Goal: Navigation & Orientation: Find specific page/section

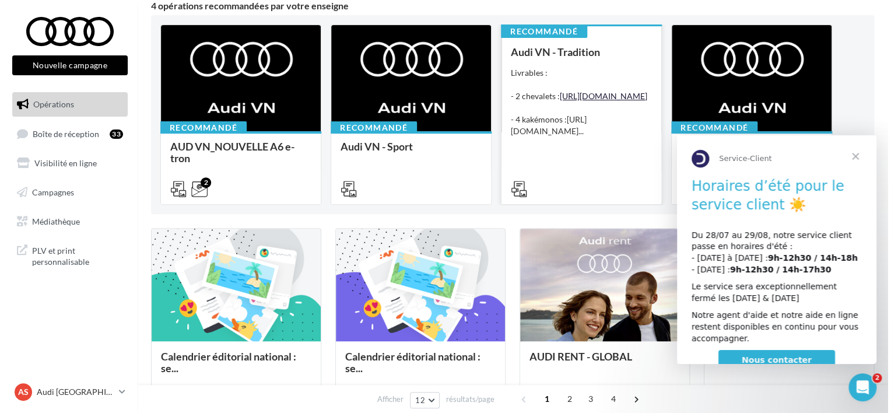
scroll to position [175, 0]
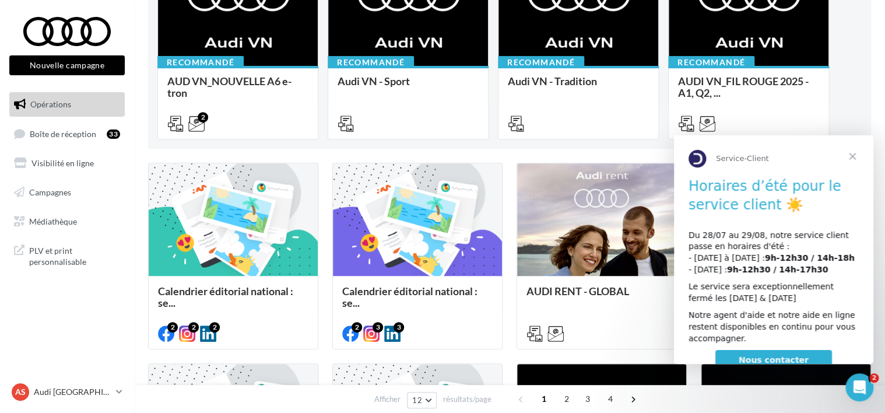
click at [855, 153] on span "Fermer" at bounding box center [853, 156] width 42 height 42
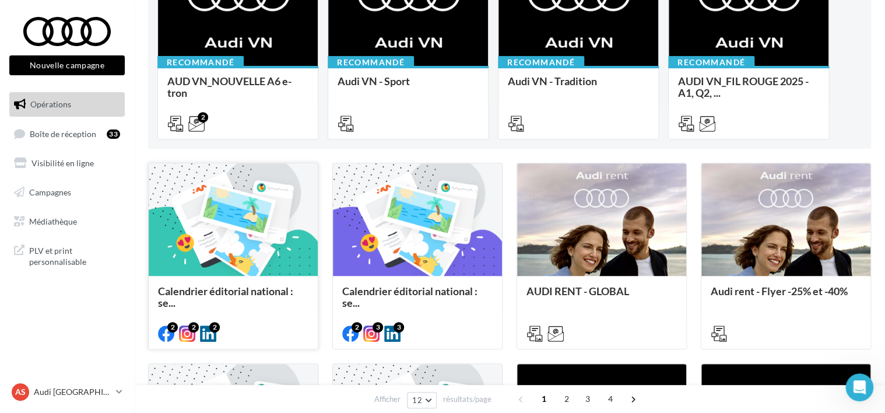
click at [239, 225] on div at bounding box center [233, 220] width 169 height 114
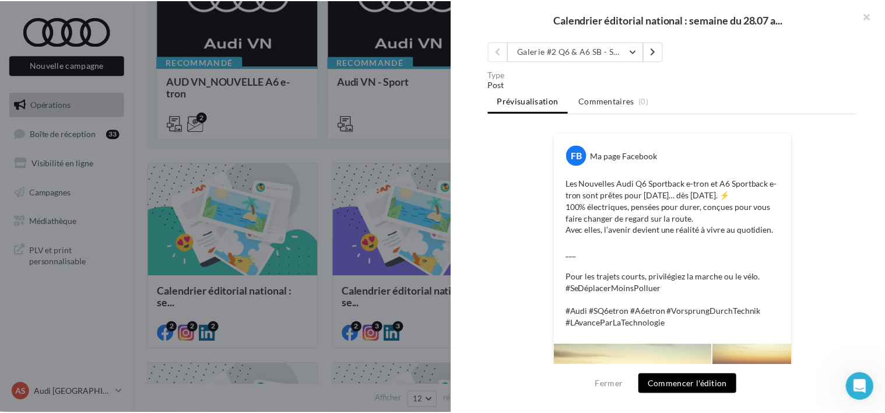
scroll to position [0, 0]
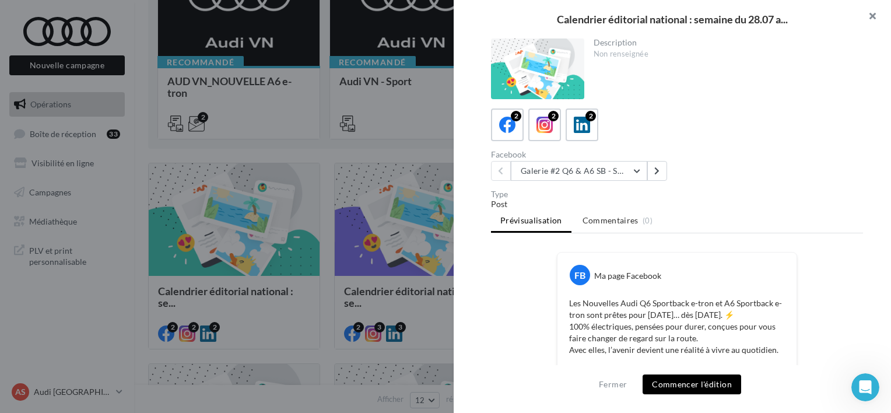
click at [867, 13] on button "button" at bounding box center [868, 17] width 47 height 35
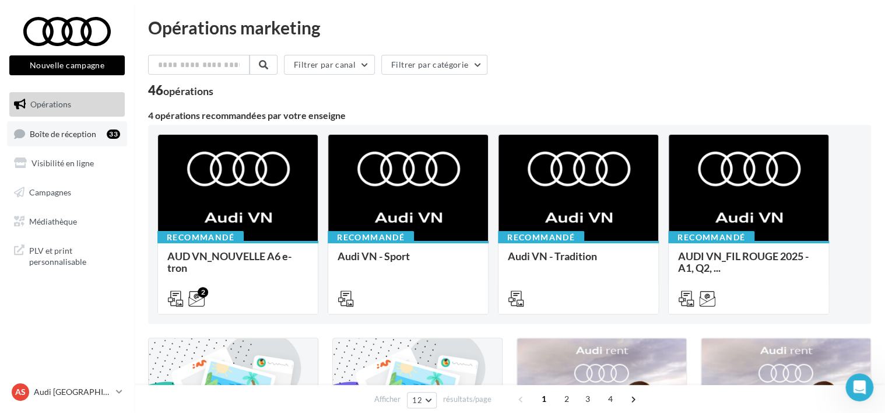
click at [49, 136] on span "Boîte de réception" at bounding box center [63, 133] width 66 height 10
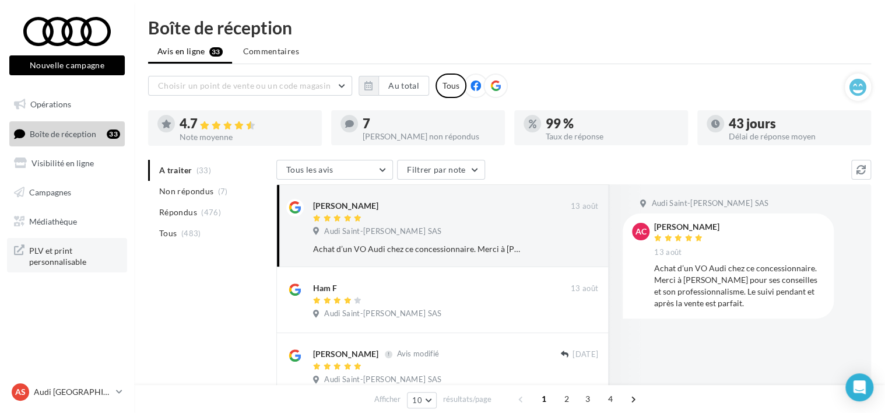
click at [50, 254] on span "PLV et print personnalisable" at bounding box center [74, 255] width 91 height 25
drag, startPoint x: 188, startPoint y: 51, endPoint x: 159, endPoint y: 176, distance: 128.3
drag, startPoint x: 159, startPoint y: 176, endPoint x: 136, endPoint y: 280, distance: 106.3
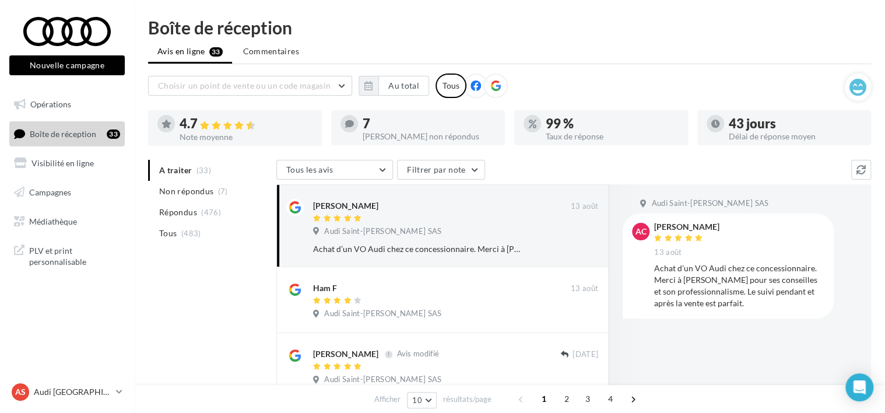
drag, startPoint x: 136, startPoint y: 280, endPoint x: 69, endPoint y: 131, distance: 163.1
click at [69, 131] on span "Boîte de réception" at bounding box center [63, 133] width 66 height 10
click at [70, 129] on span "Boîte de réception" at bounding box center [63, 133] width 66 height 10
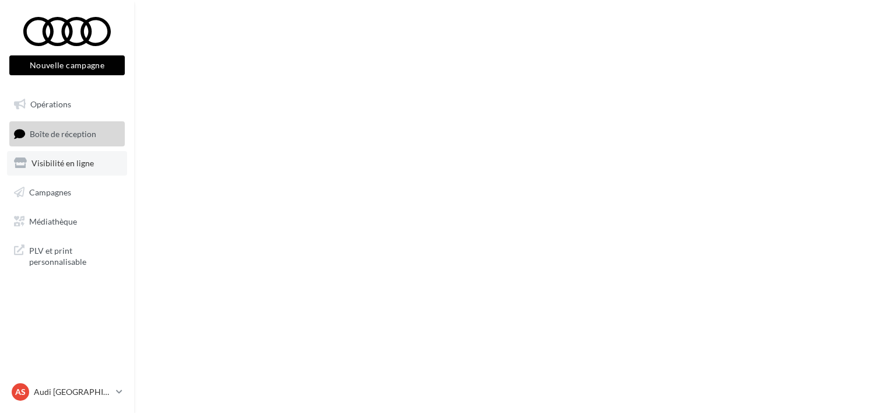
click at [69, 164] on span "Visibilité en ligne" at bounding box center [62, 163] width 62 height 10
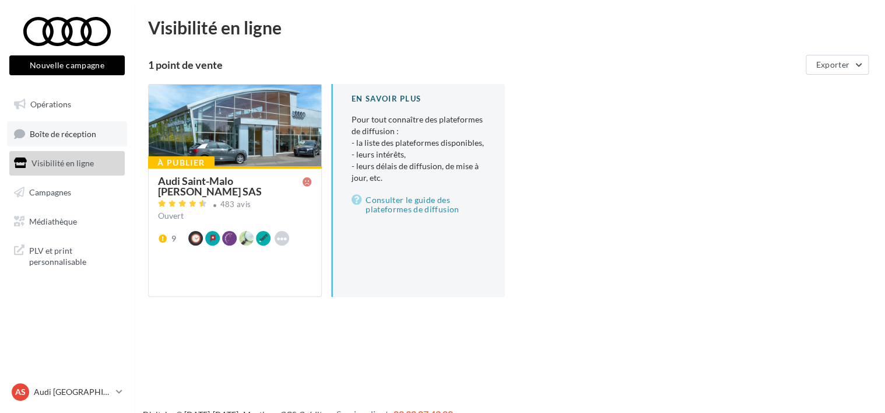
click at [59, 131] on span "Boîte de réception" at bounding box center [63, 133] width 66 height 10
